Goal: Task Accomplishment & Management: Complete application form

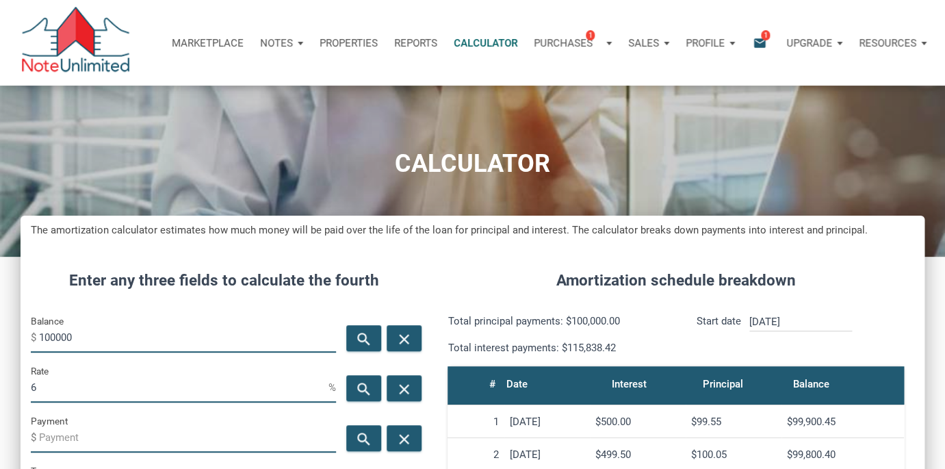
scroll to position [647, 903]
click at [758, 36] on icon "email" at bounding box center [759, 43] width 16 height 16
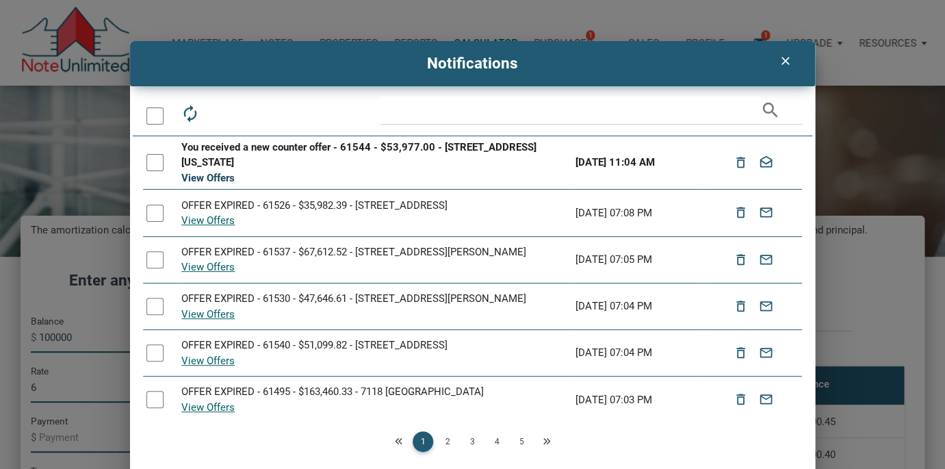
click at [215, 178] on link "View Offers" at bounding box center [207, 178] width 53 height 12
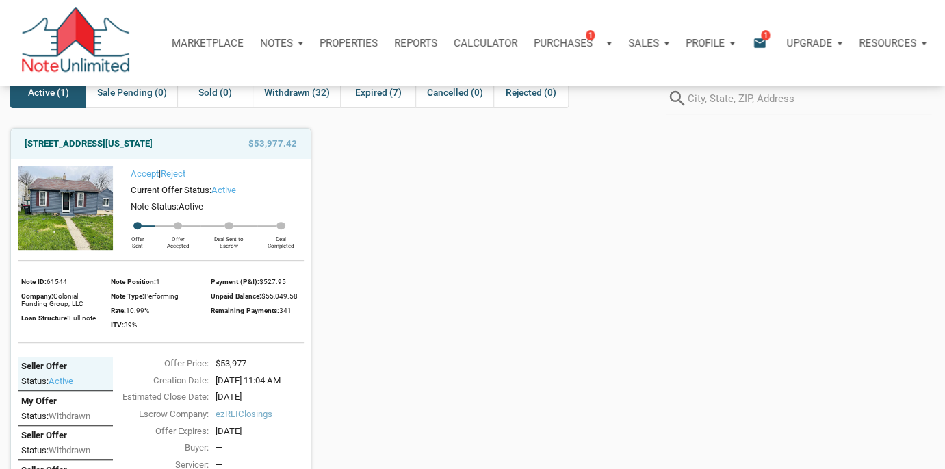
scroll to position [68, 0]
click at [146, 176] on link "Accept" at bounding box center [145, 175] width 28 height 10
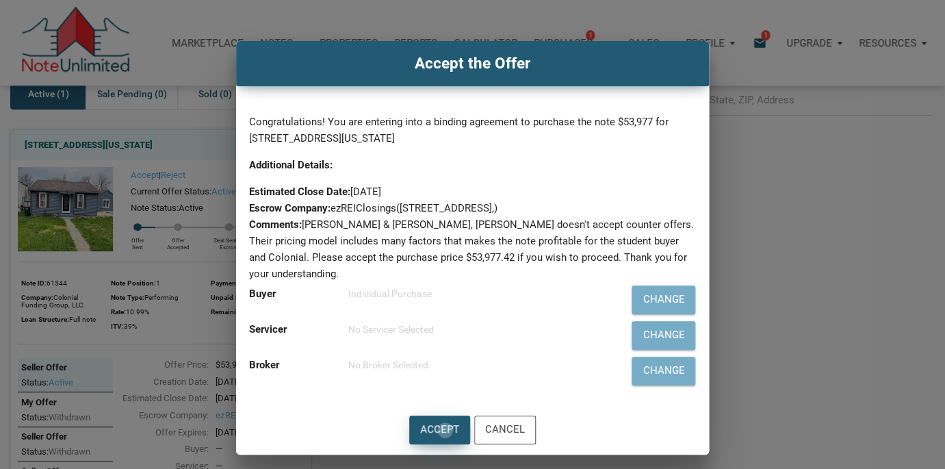
click at [445, 421] on div "Accept" at bounding box center [439, 429] width 39 height 16
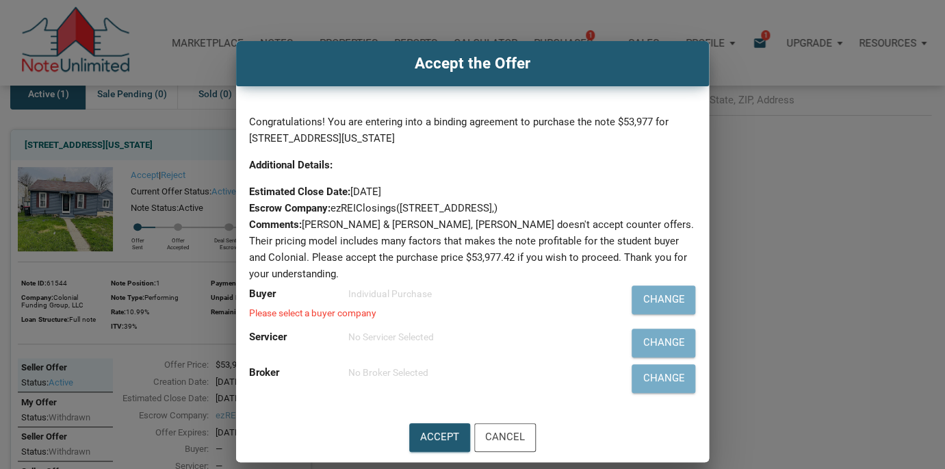
click at [266, 309] on div "Please select a buyer company" at bounding box center [426, 314] width 354 height 10
click at [269, 287] on label "Buyer" at bounding box center [262, 293] width 27 height 12
click at [265, 287] on label "Buyer" at bounding box center [262, 293] width 27 height 12
click at [297, 309] on div "Please select a buyer company" at bounding box center [426, 314] width 354 height 10
click at [669, 291] on div "Change" at bounding box center [663, 299] width 42 height 16
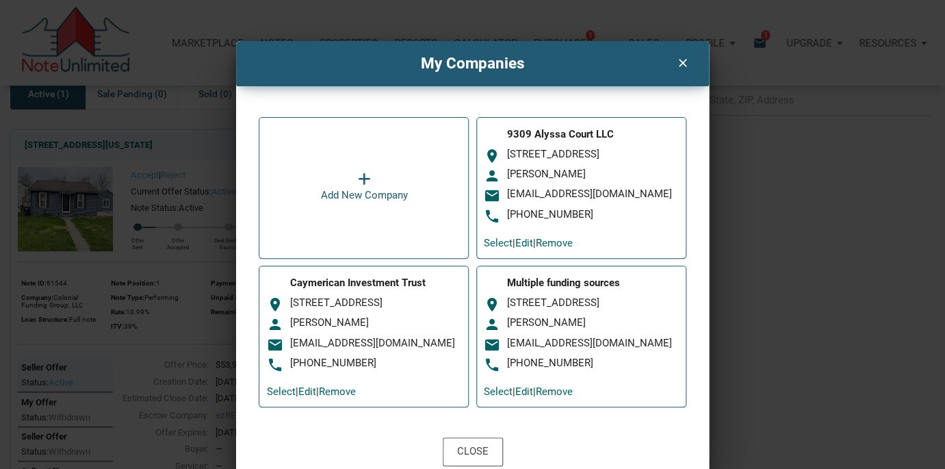
click at [404, 350] on div "[EMAIL_ADDRESS][DOMAIN_NAME]" at bounding box center [376, 343] width 172 height 13
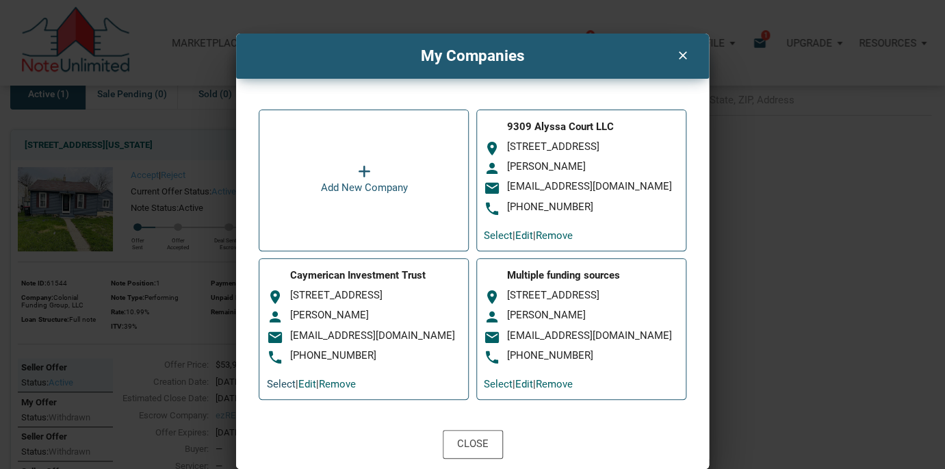
click at [280, 383] on link "Select" at bounding box center [281, 384] width 29 height 12
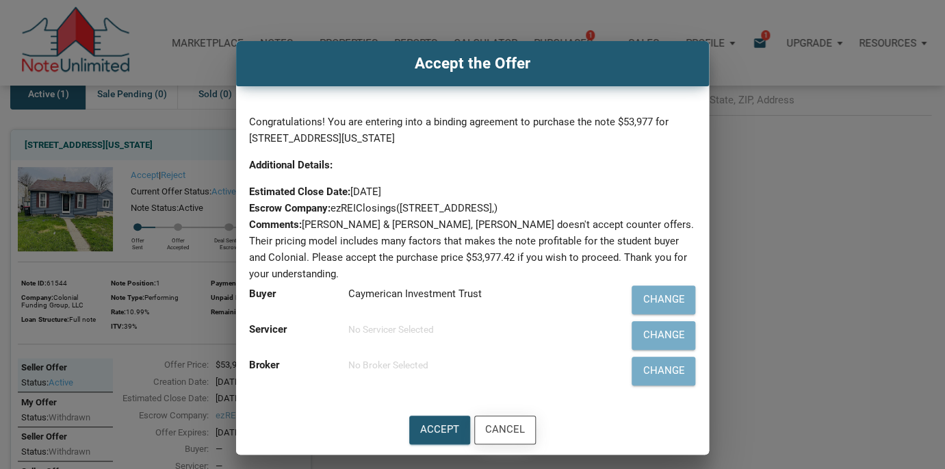
click at [497, 421] on div "Cancel" at bounding box center [505, 429] width 40 height 16
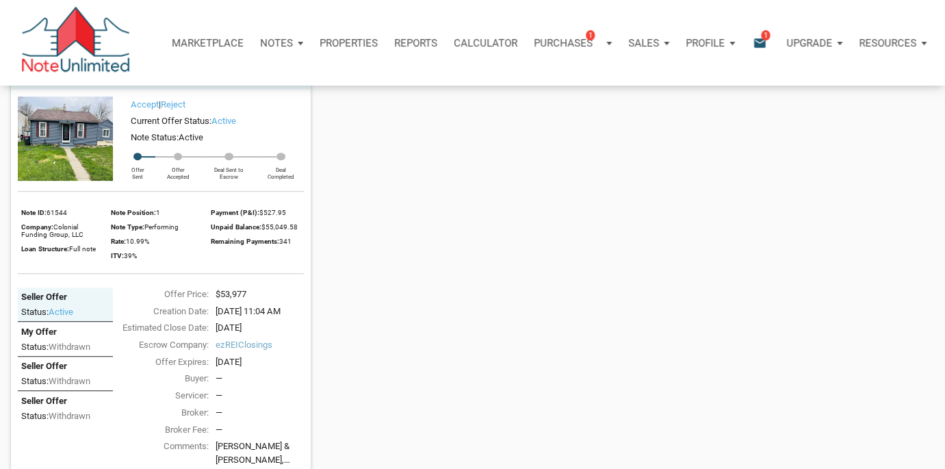
scroll to position [137, 0]
